Goal: Find specific page/section: Find specific page/section

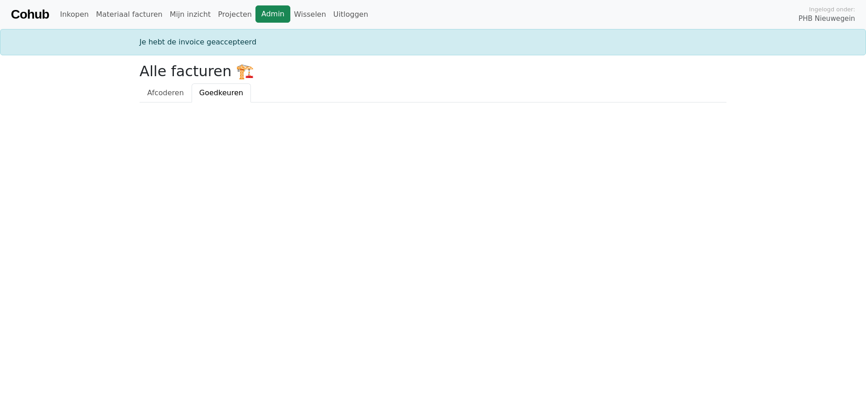
click at [255, 13] on link "Admin" at bounding box center [272, 13] width 35 height 17
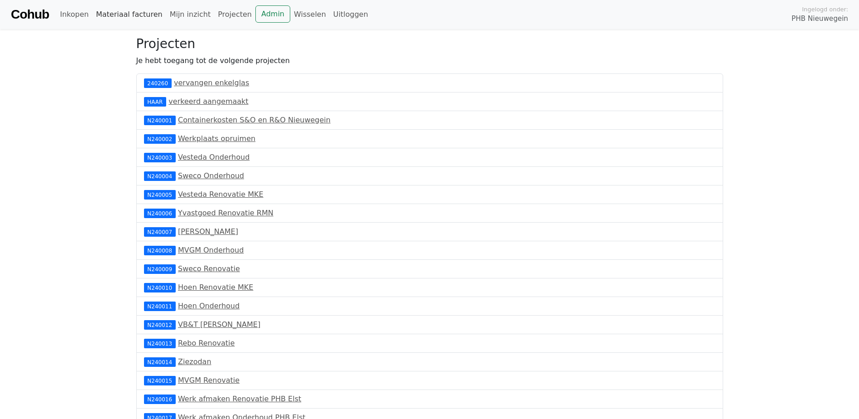
click at [105, 11] on link "Materiaal facturen" at bounding box center [129, 14] width 74 height 18
